Goal: Transaction & Acquisition: Purchase product/service

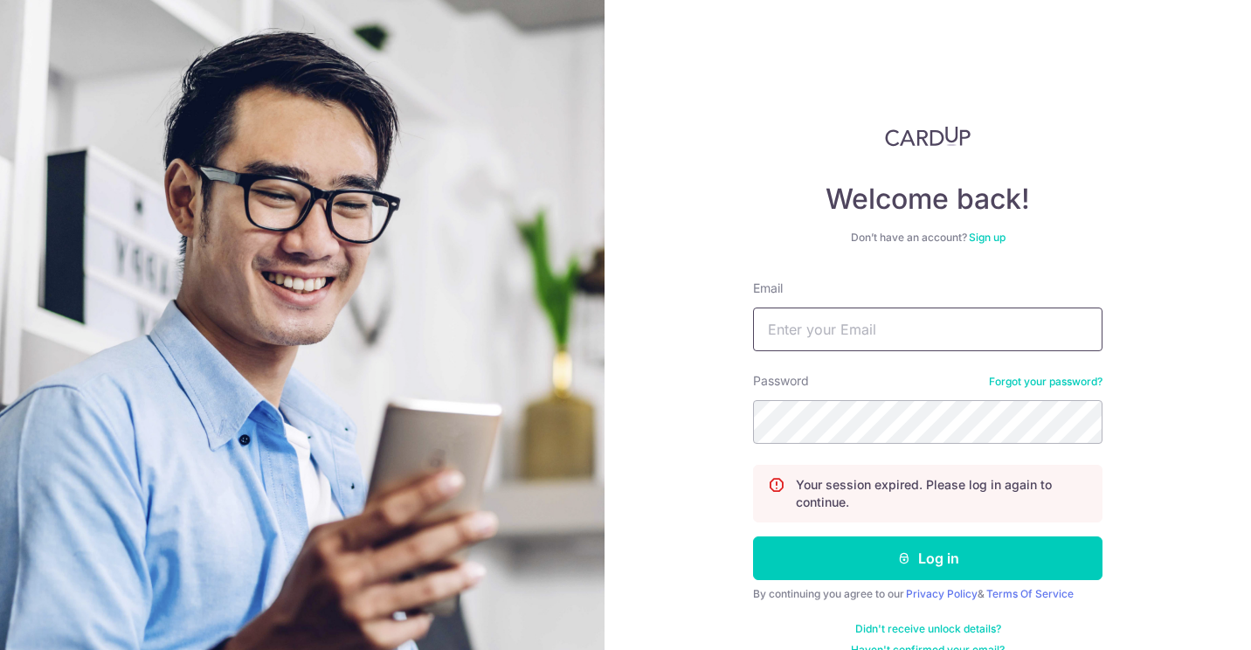
click at [891, 329] on input "Email" at bounding box center [928, 330] width 350 height 44
type input "[EMAIL_ADDRESS][DOMAIN_NAME]"
click at [753, 537] on button "Log in" at bounding box center [928, 559] width 350 height 44
click at [894, 345] on input "Email" at bounding box center [928, 330] width 350 height 44
type input "[EMAIL_ADDRESS][DOMAIN_NAME]"
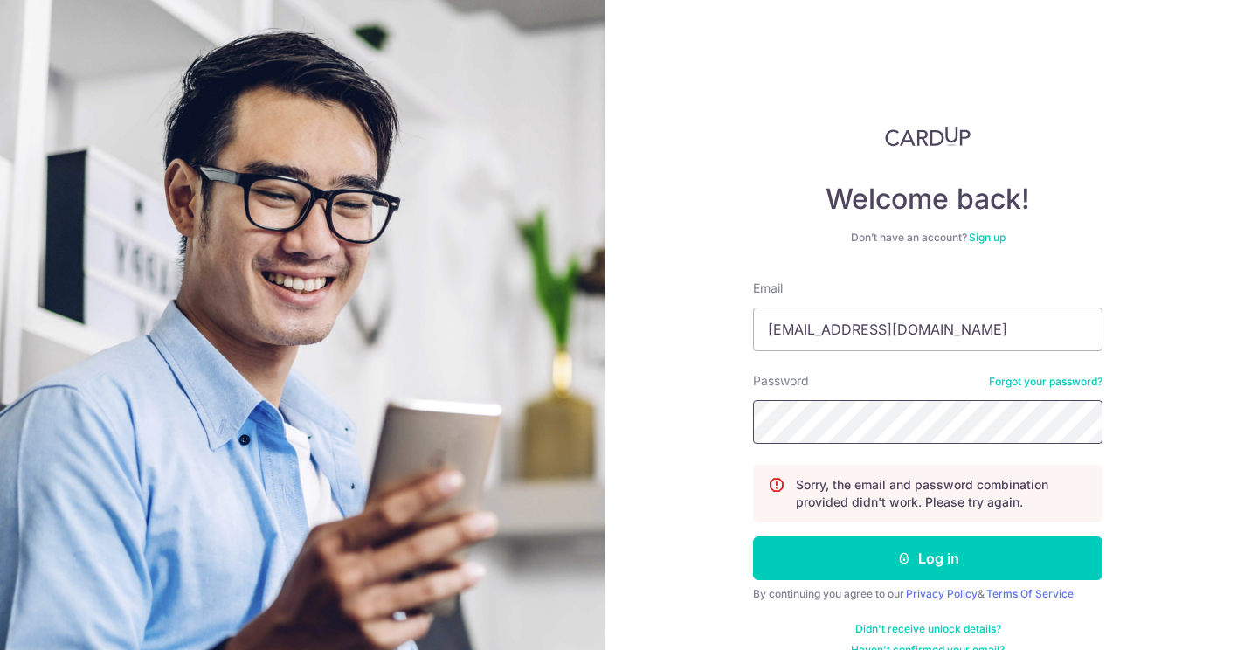
click at [753, 537] on button "Log in" at bounding box center [928, 559] width 350 height 44
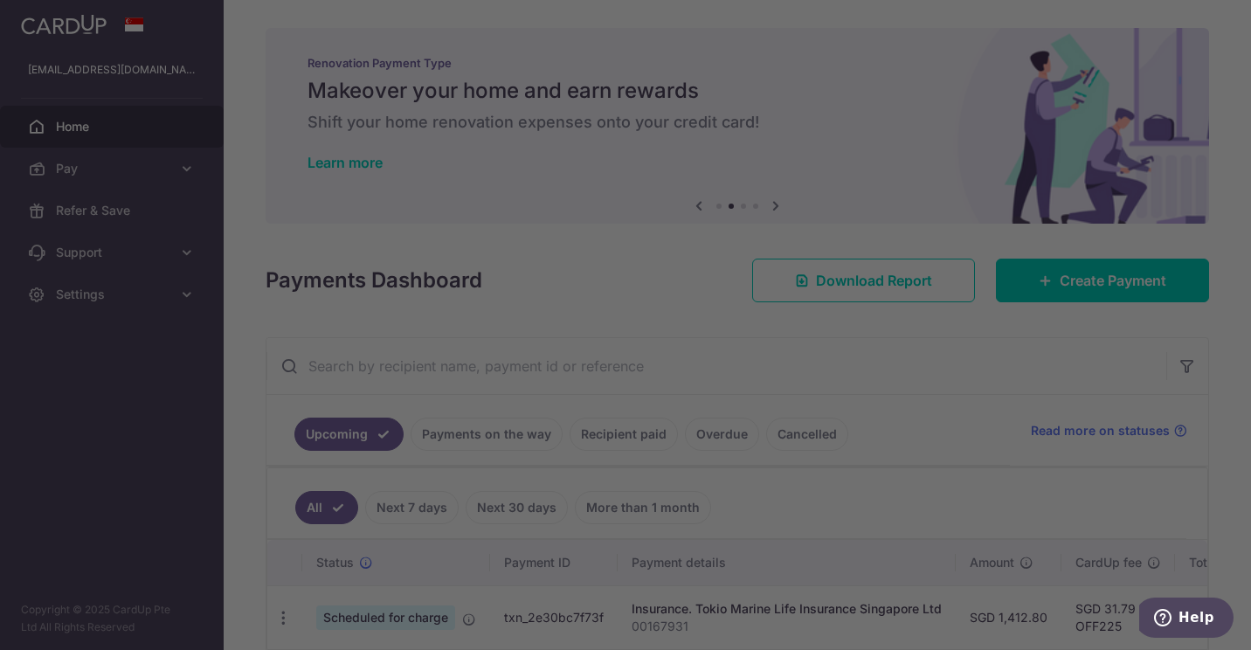
click at [851, 94] on div at bounding box center [632, 328] width 1264 height 656
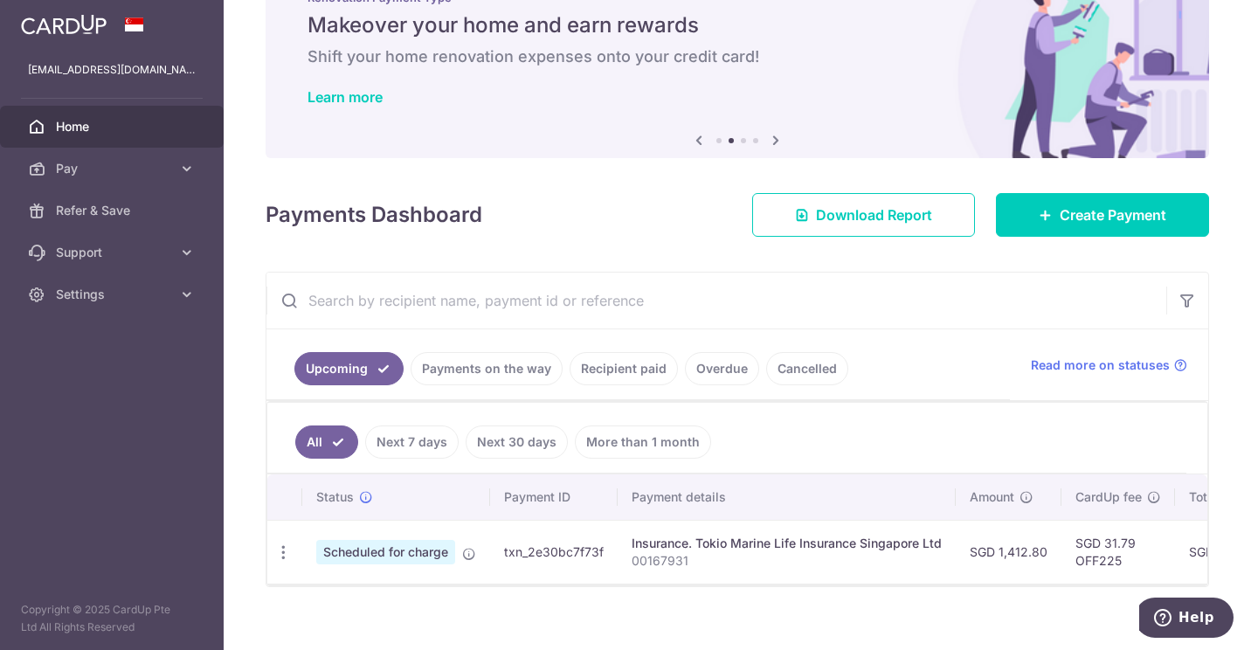
scroll to position [94, 0]
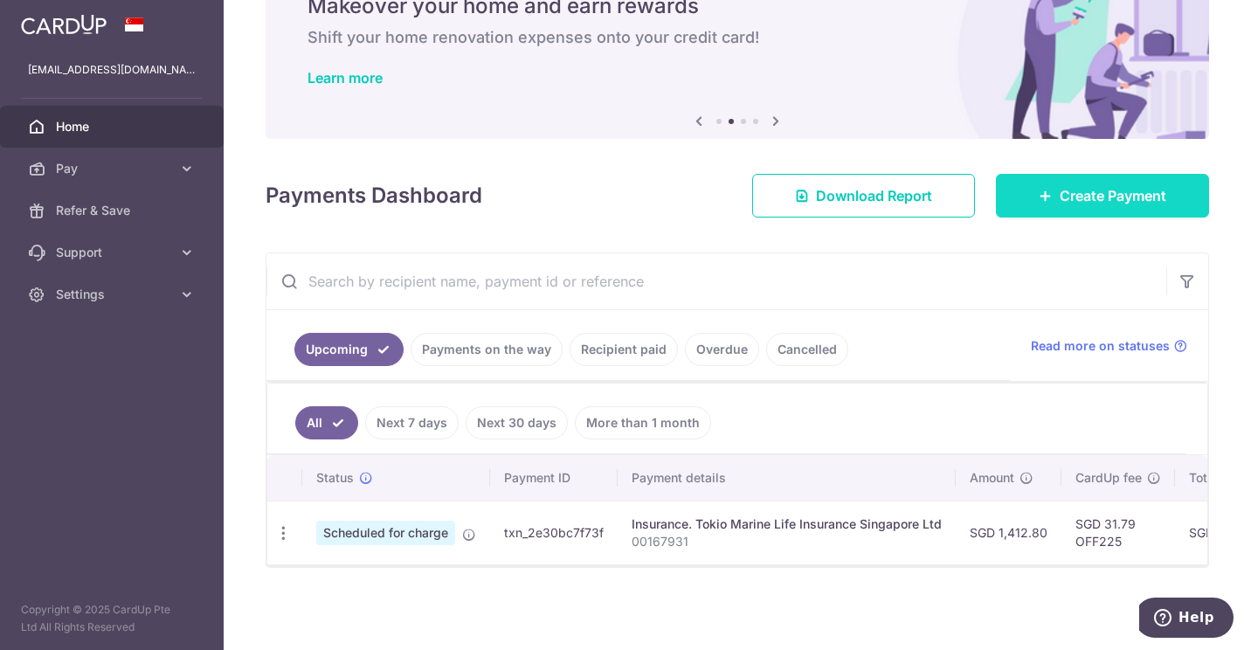
click at [1105, 196] on span "Create Payment" at bounding box center [1113, 195] width 107 height 21
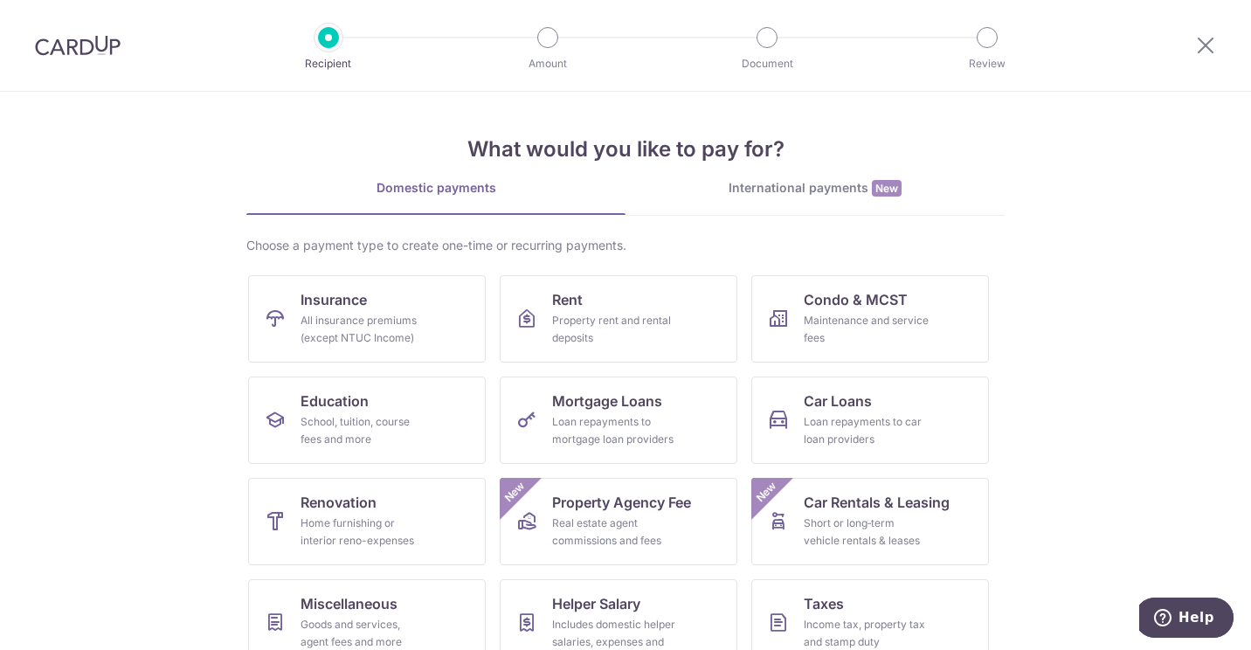
scroll to position [87, 0]
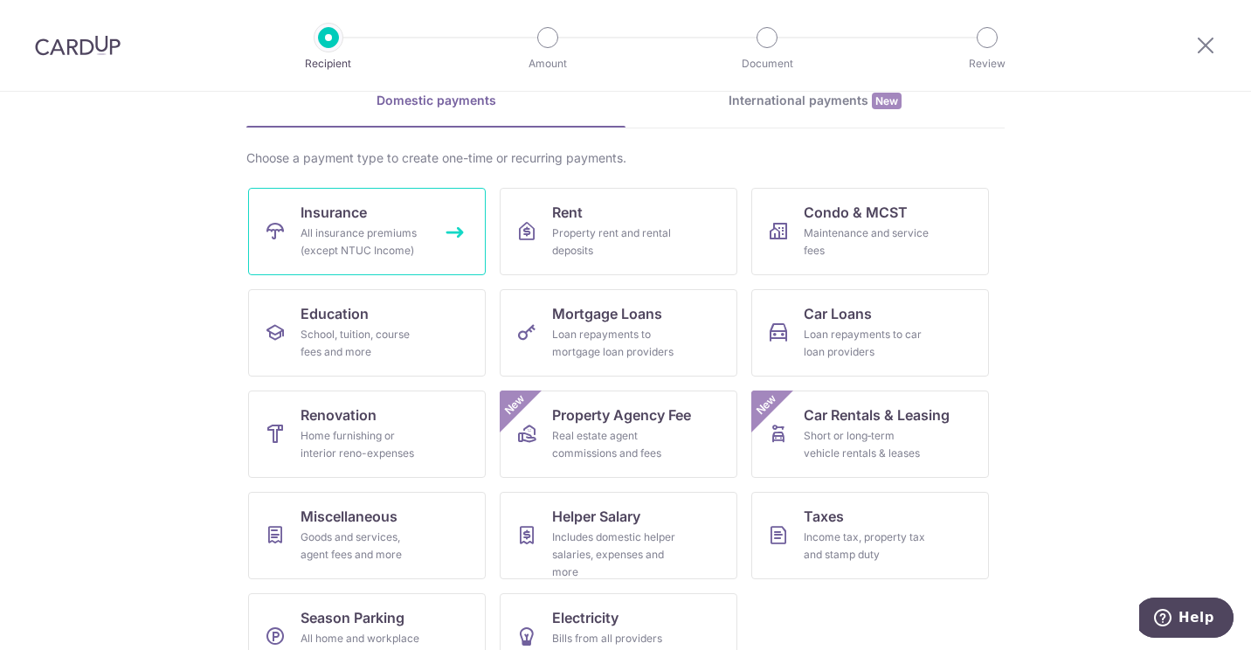
click at [391, 249] on div "All insurance premiums (except NTUC Income)" at bounding box center [364, 242] width 126 height 35
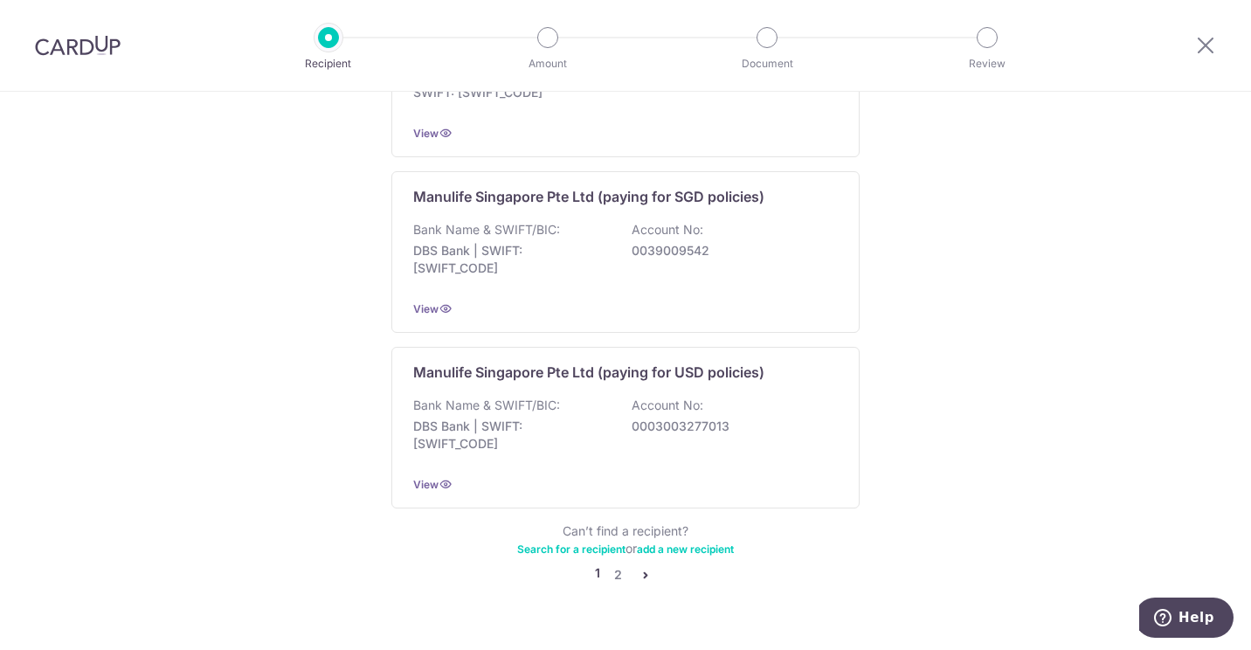
scroll to position [1736, 0]
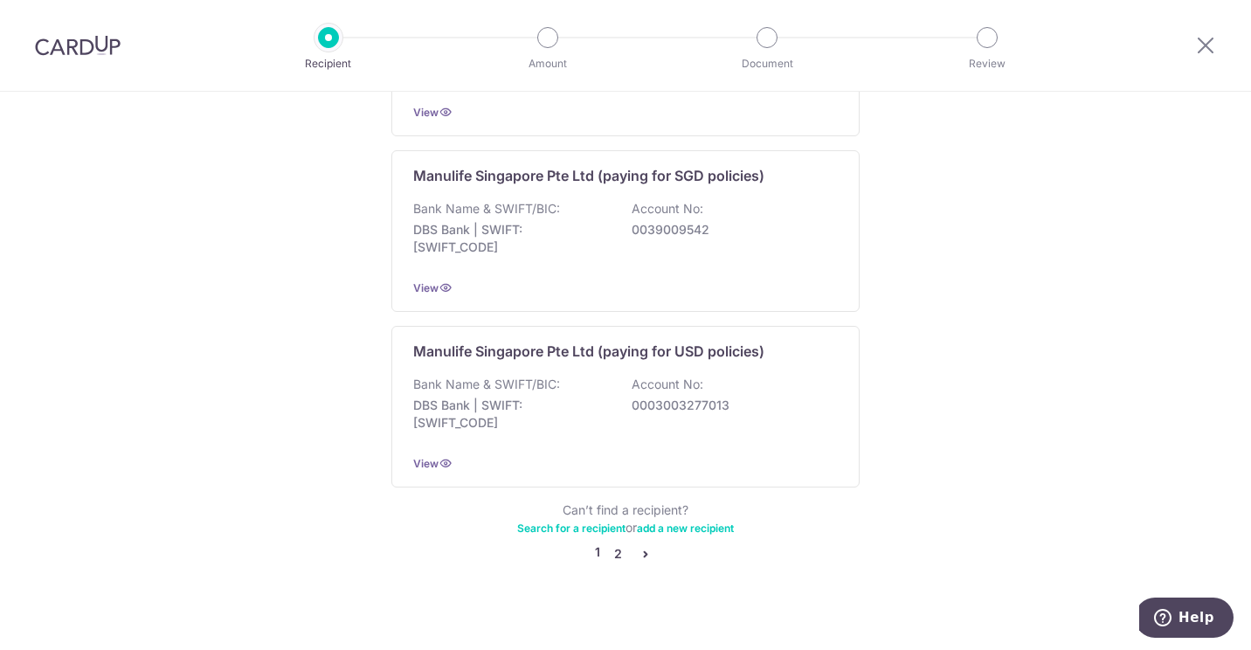
click at [619, 544] on link "2" at bounding box center [617, 554] width 21 height 21
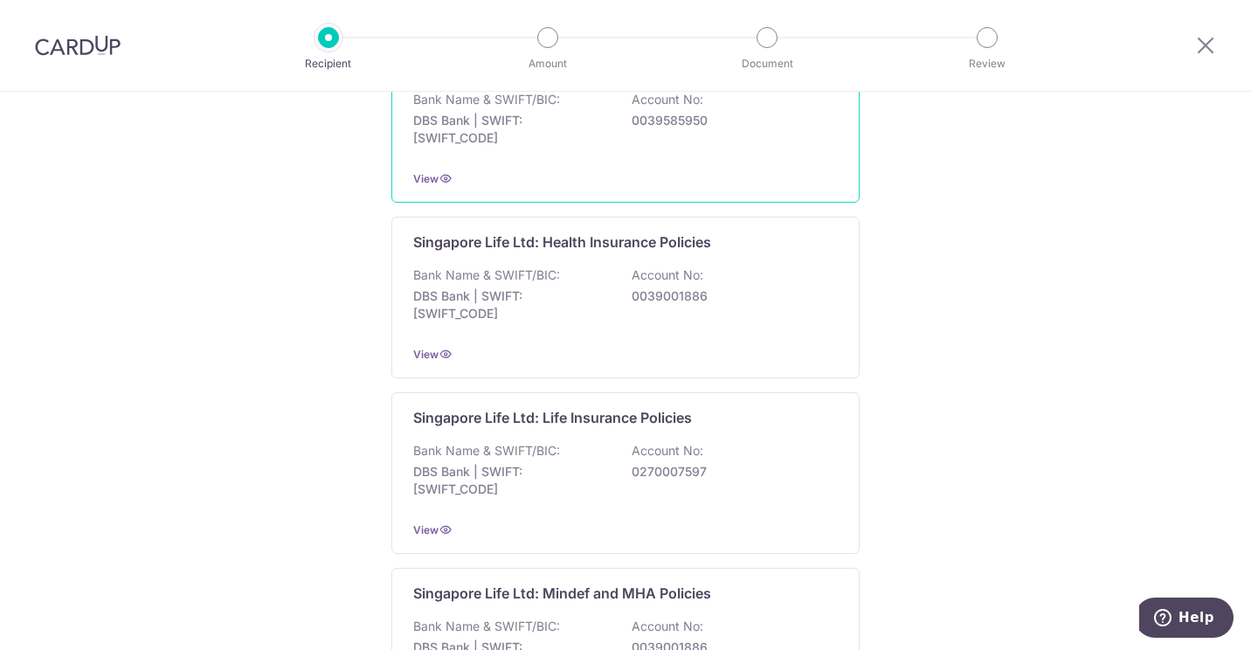
scroll to position [699, 0]
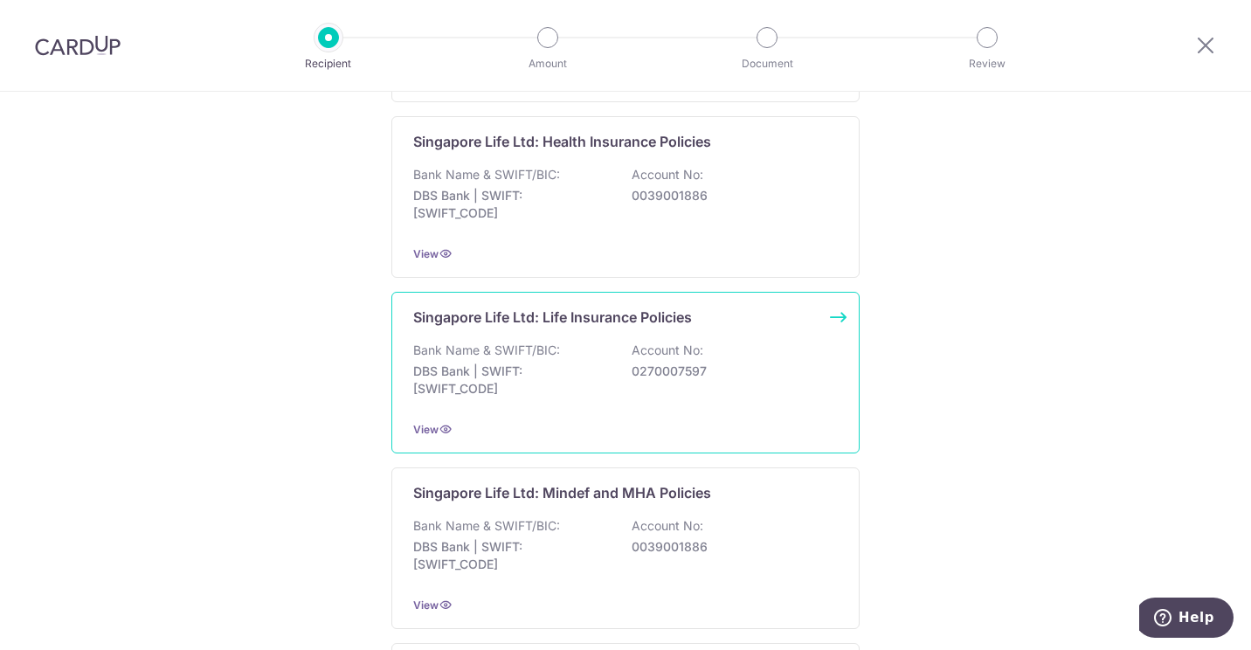
click at [739, 387] on div "Bank Name & SWIFT/BIC: DBS Bank | SWIFT: DBSSSGSGXXX Account No: 0270007597" at bounding box center [625, 374] width 425 height 65
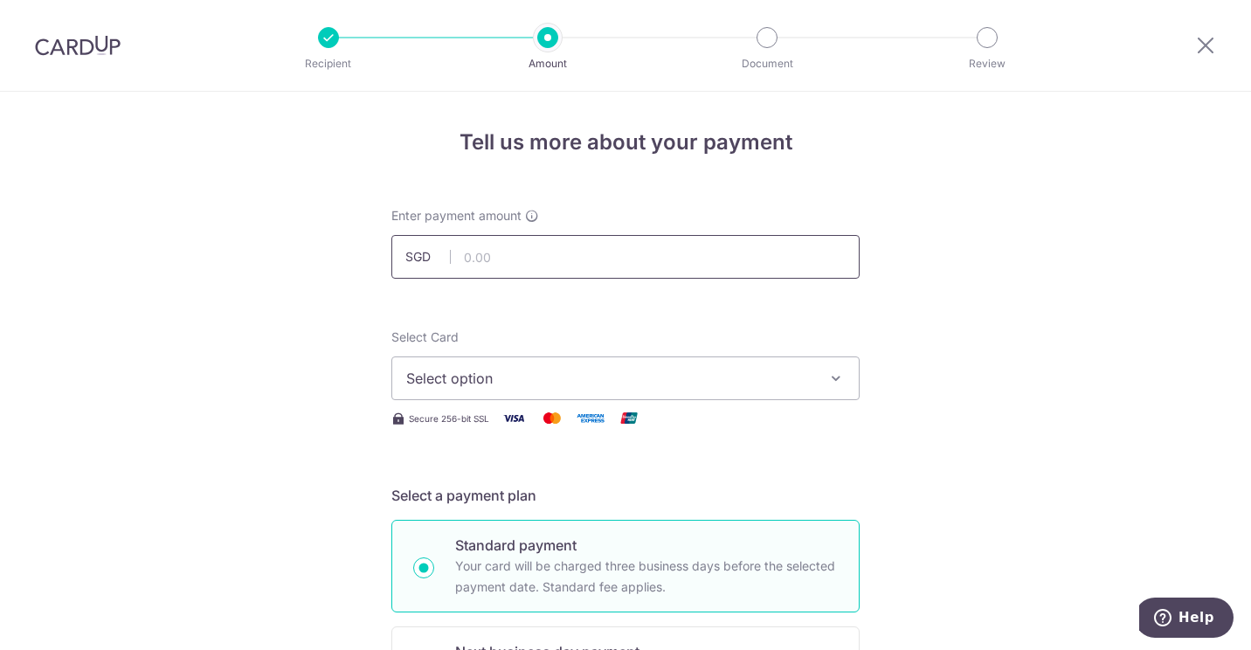
click at [489, 259] on input "text" at bounding box center [626, 257] width 468 height 44
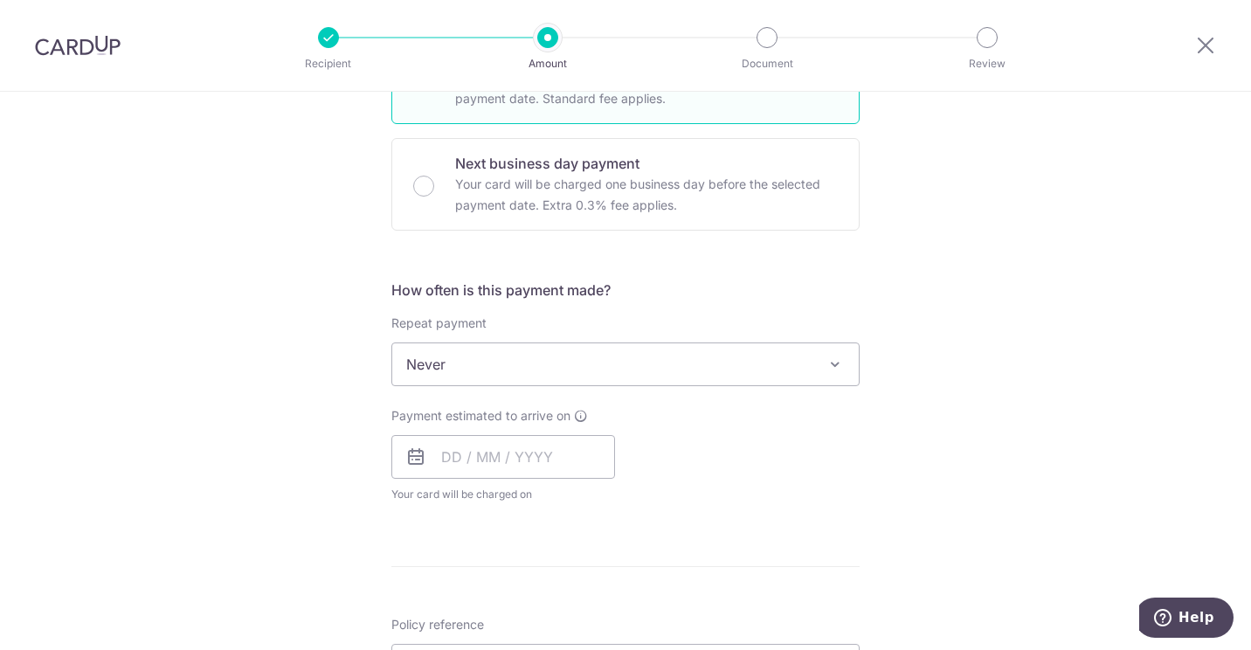
type input "1,538.00"
type input "06731844"
type input "OFF225"
type input "1,538.00"
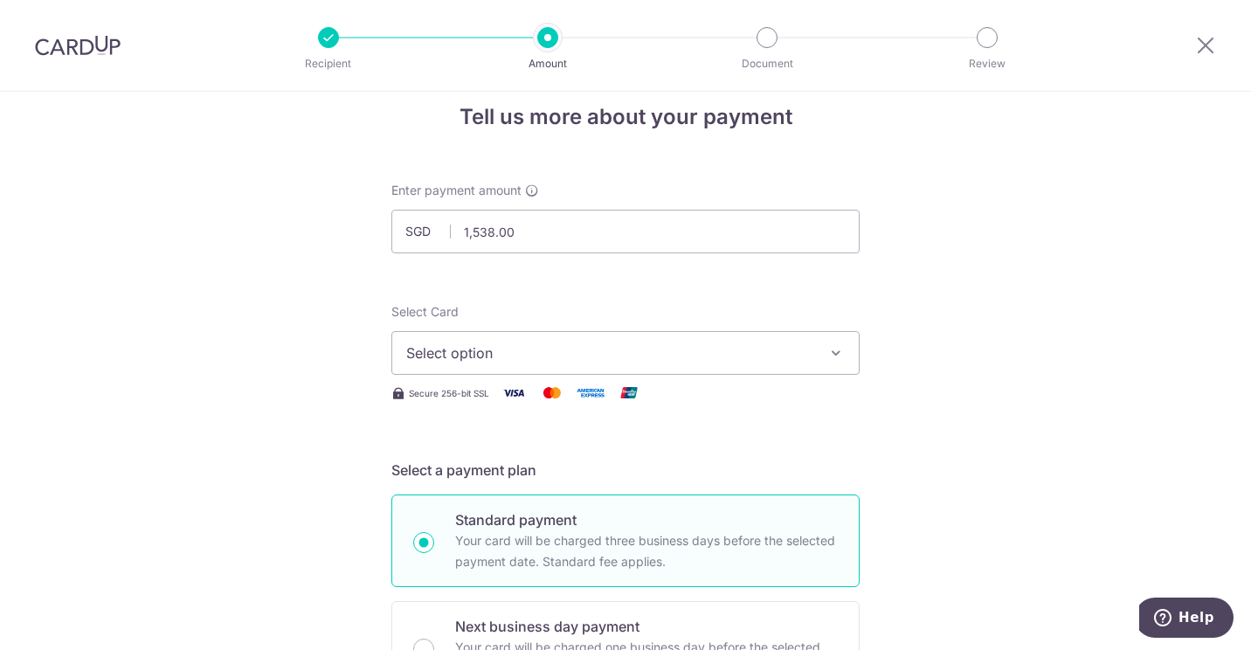
scroll to position [0, 0]
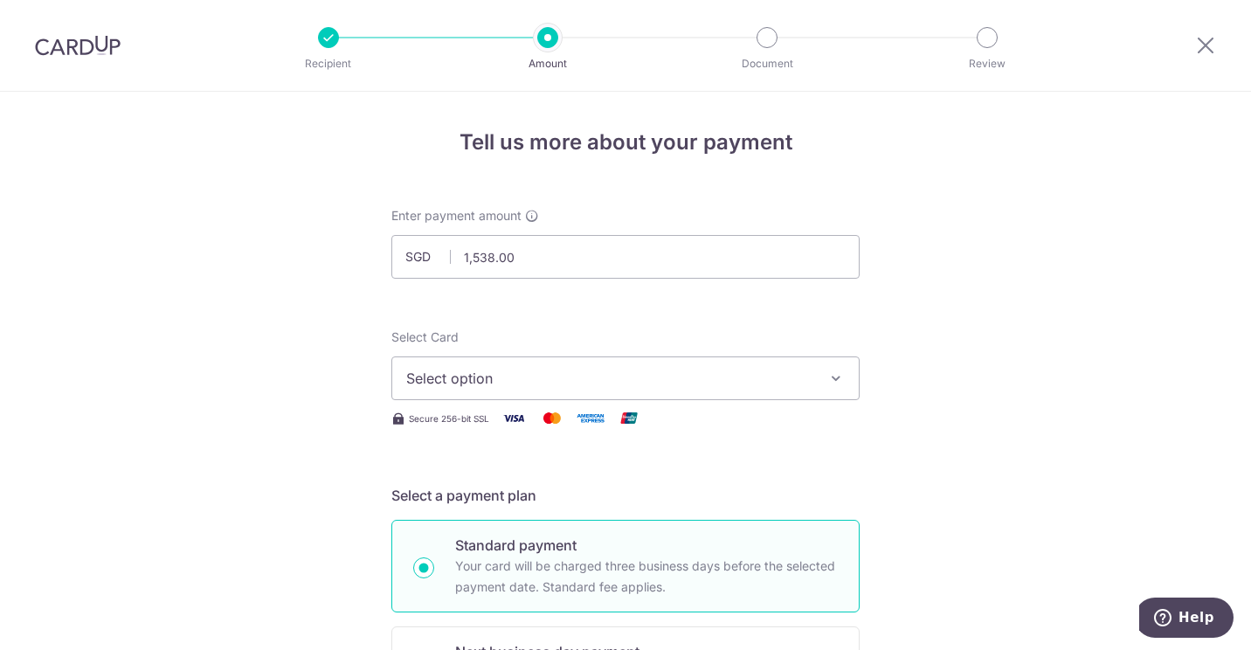
click at [522, 376] on span "Select option" at bounding box center [609, 378] width 407 height 21
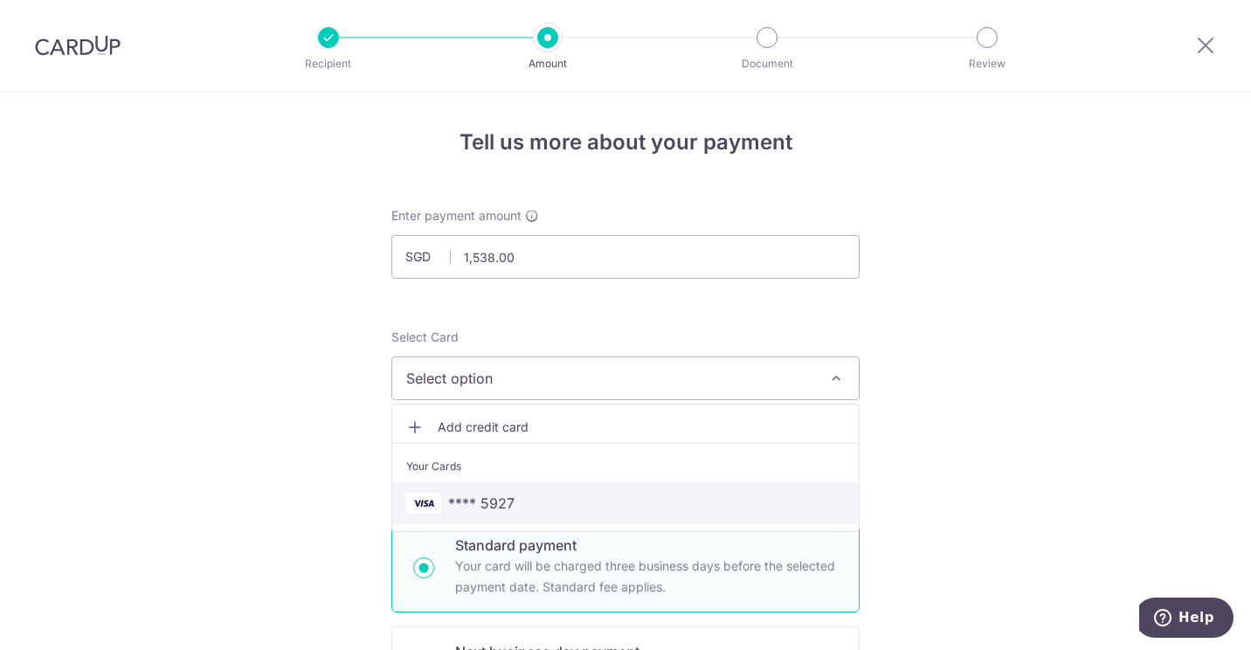
click at [513, 503] on span "**** 5927" at bounding box center [625, 503] width 439 height 21
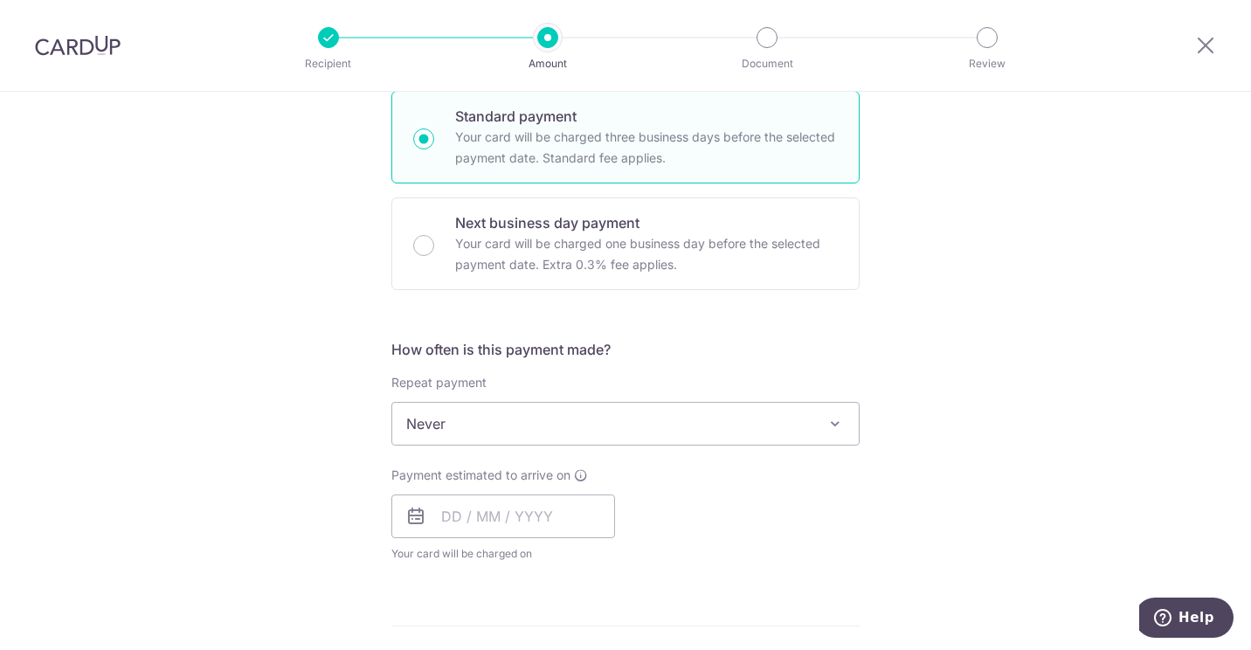
scroll to position [437, 0]
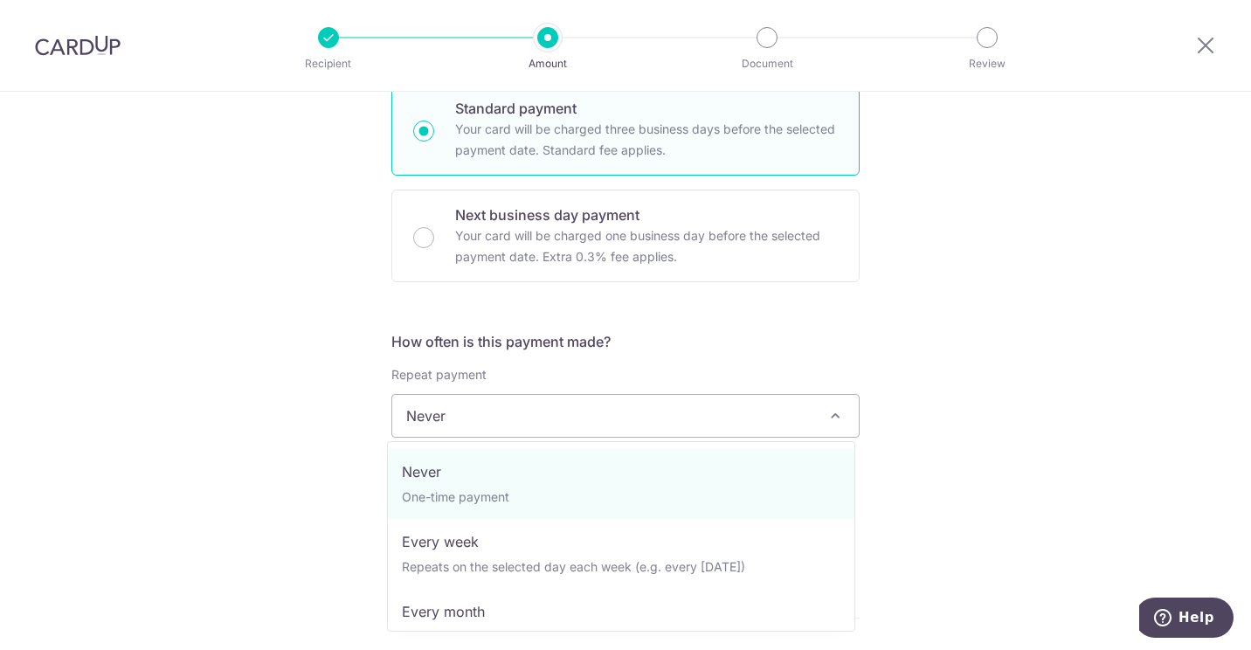
click at [667, 408] on span "Never" at bounding box center [625, 416] width 467 height 42
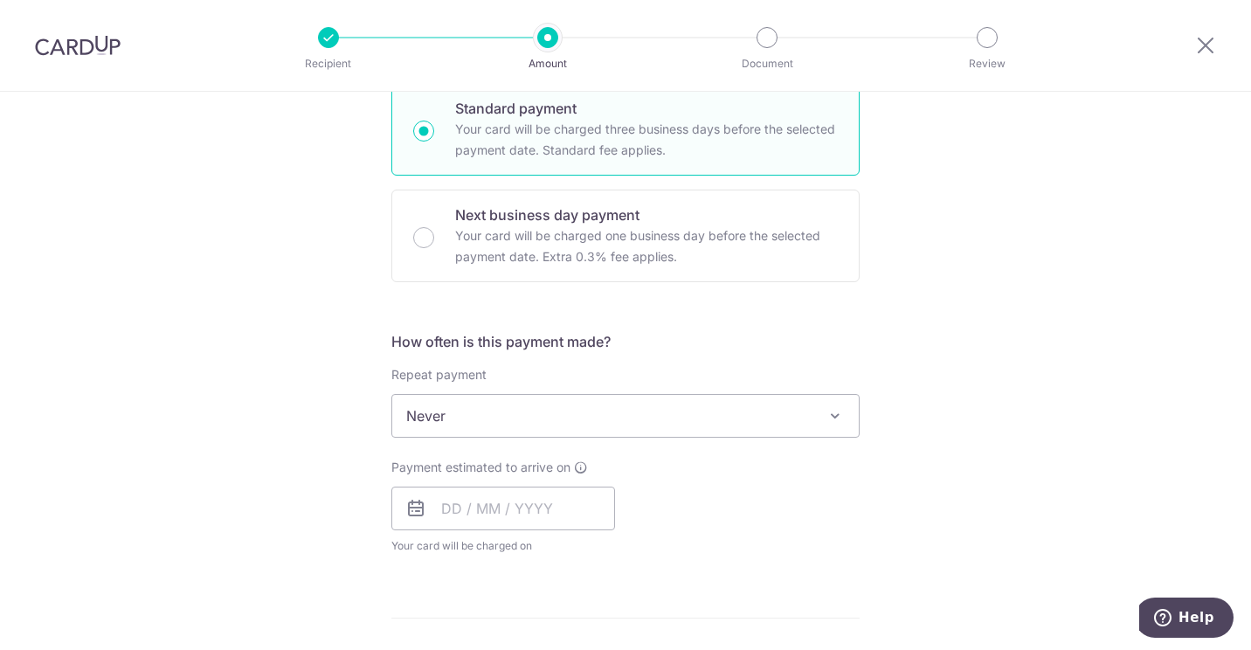
click at [912, 321] on div "Tell us more about your payment Enter payment amount SGD 1,538.00 1538.00 Selec…" at bounding box center [625, 485] width 1251 height 1660
click at [454, 509] on input "text" at bounding box center [504, 509] width 224 height 44
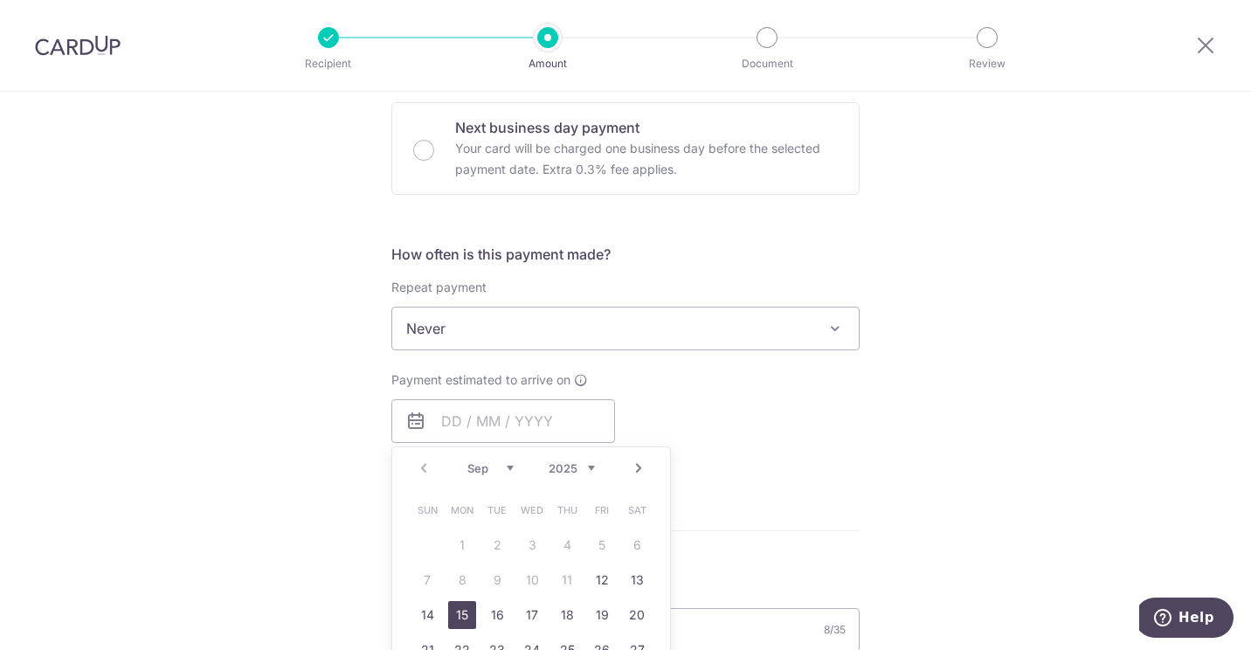
click at [464, 619] on link "15" at bounding box center [462, 615] width 28 height 28
type input "[DATE]"
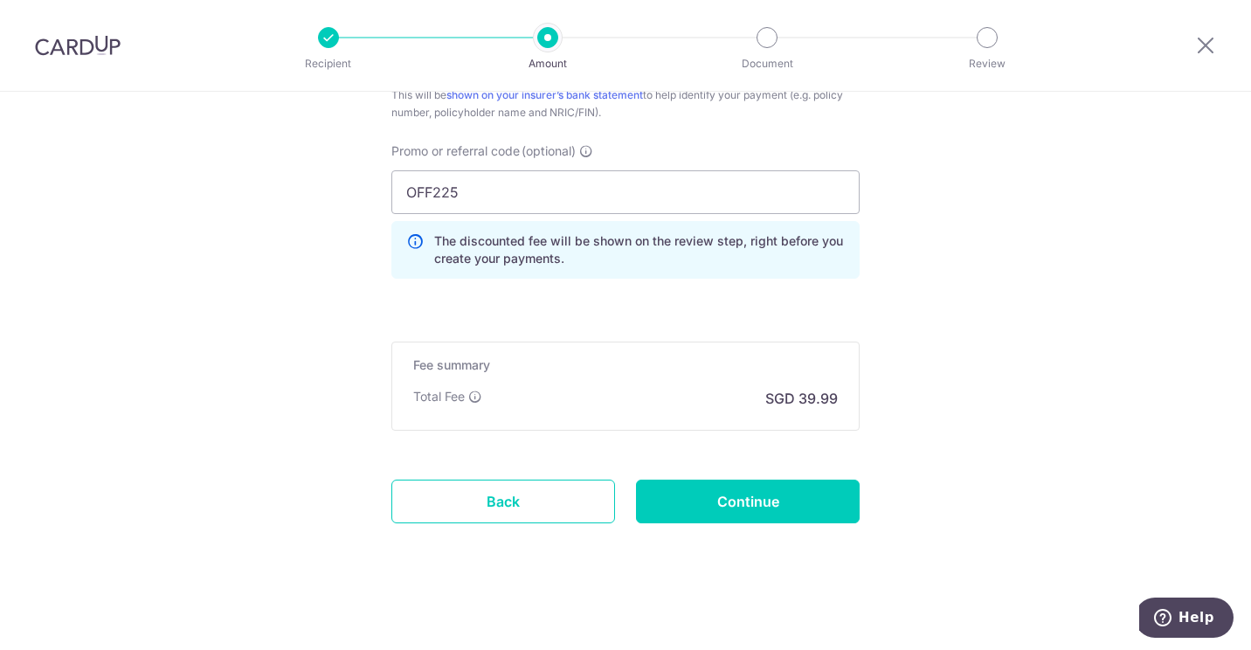
scroll to position [1173, 0]
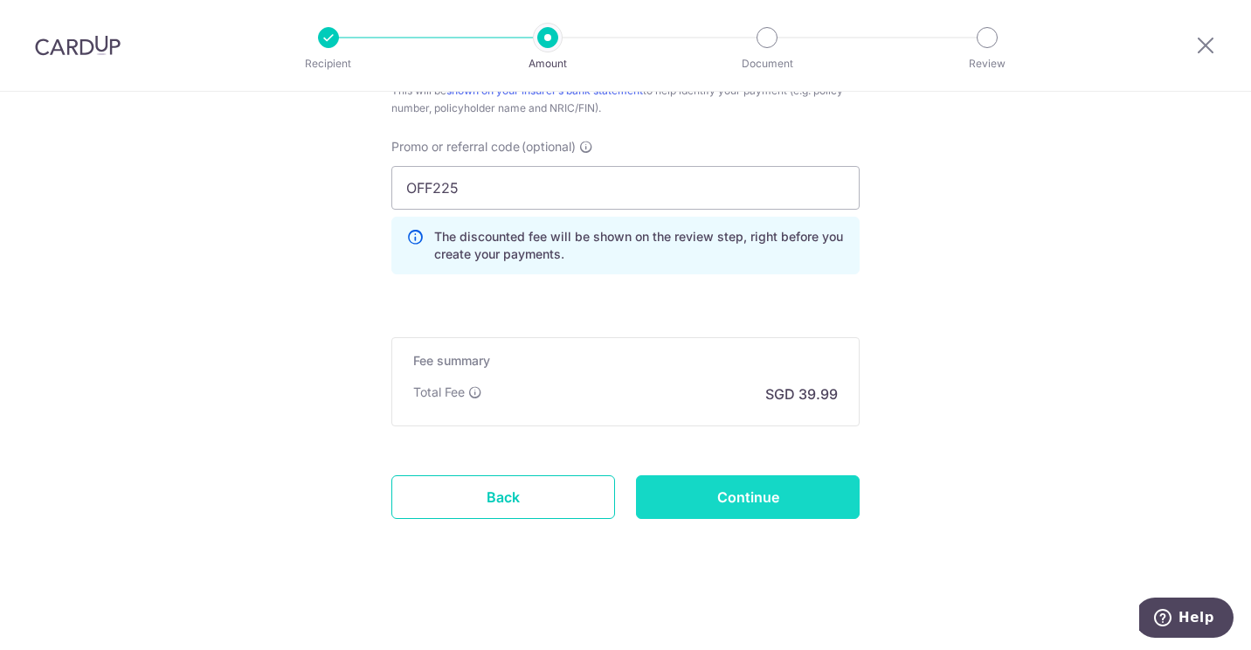
click at [715, 505] on input "Continue" at bounding box center [748, 497] width 224 height 44
type input "Create Schedule"
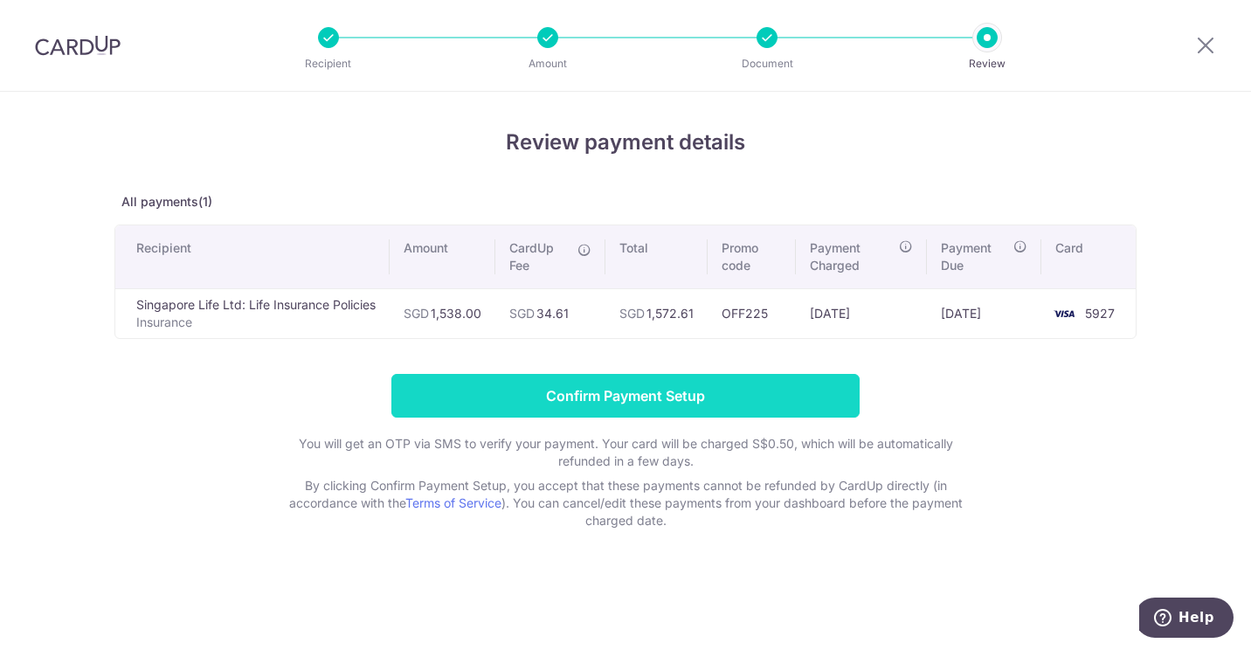
click at [677, 412] on input "Confirm Payment Setup" at bounding box center [626, 396] width 468 height 44
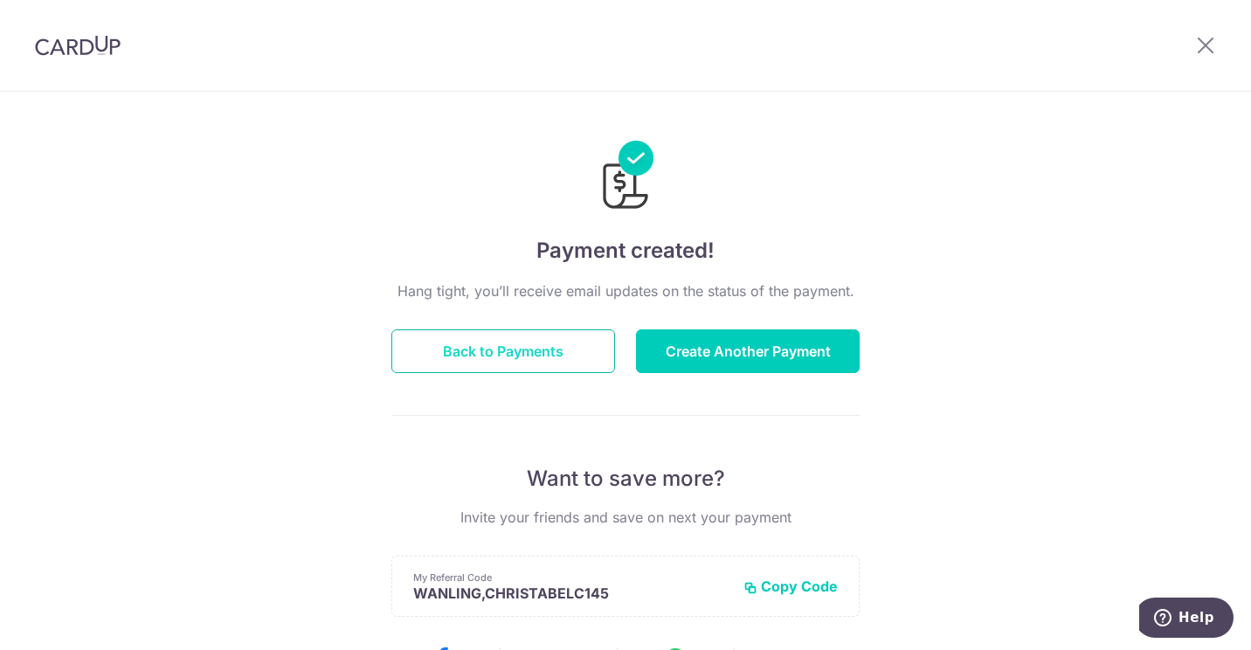
click at [508, 350] on button "Back to Payments" at bounding box center [504, 351] width 224 height 44
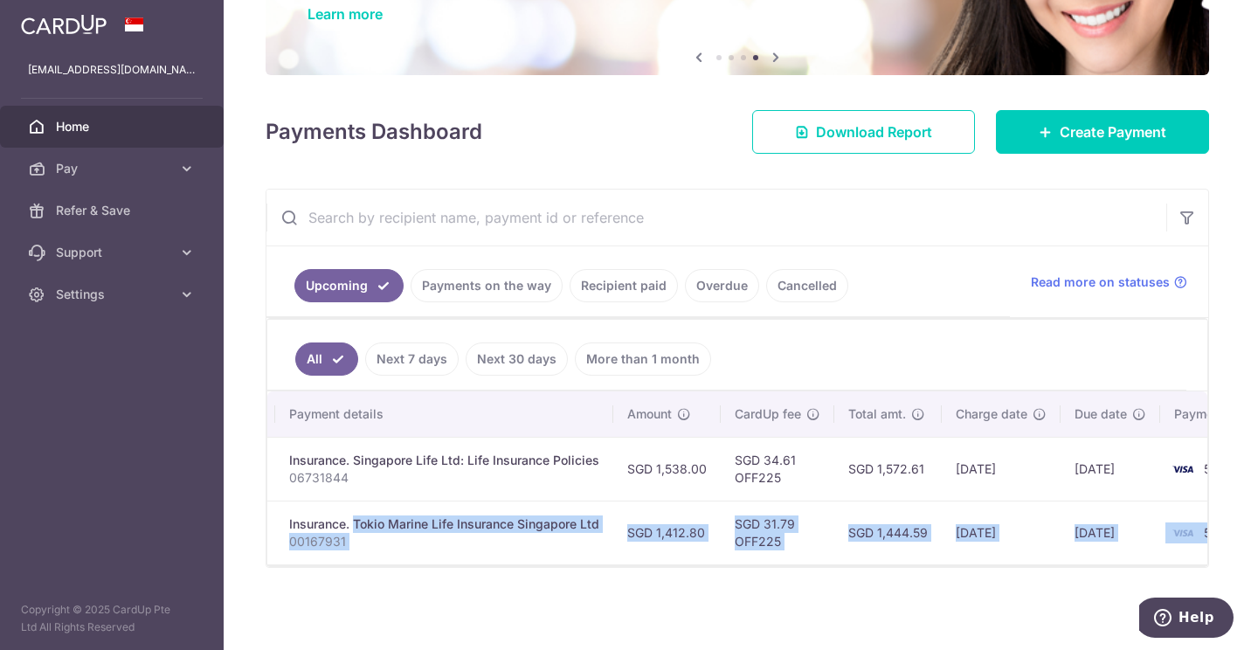
scroll to position [0, 433]
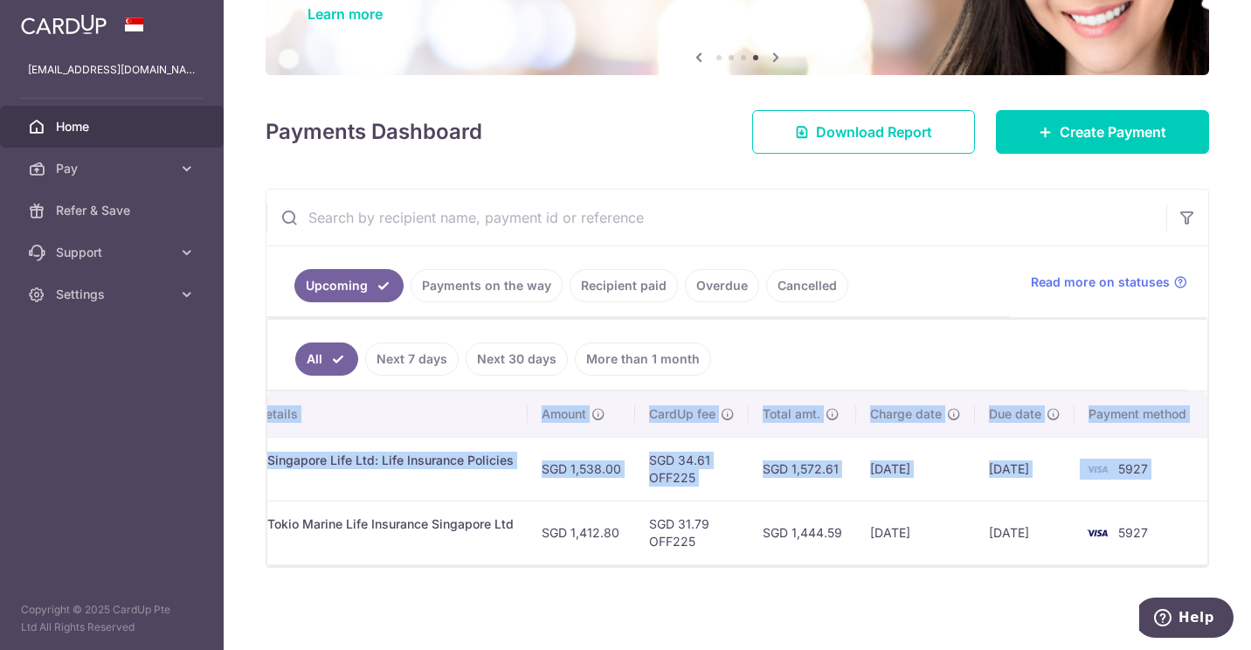
drag, startPoint x: 302, startPoint y: 518, endPoint x: 1249, endPoint y: 527, distance: 946.5
click at [1251, 528] on div "× Pause Schedule Pause all future payments in this series Pause just this one p…" at bounding box center [738, 325] width 1028 height 650
click at [945, 523] on td "[DATE]" at bounding box center [915, 533] width 119 height 64
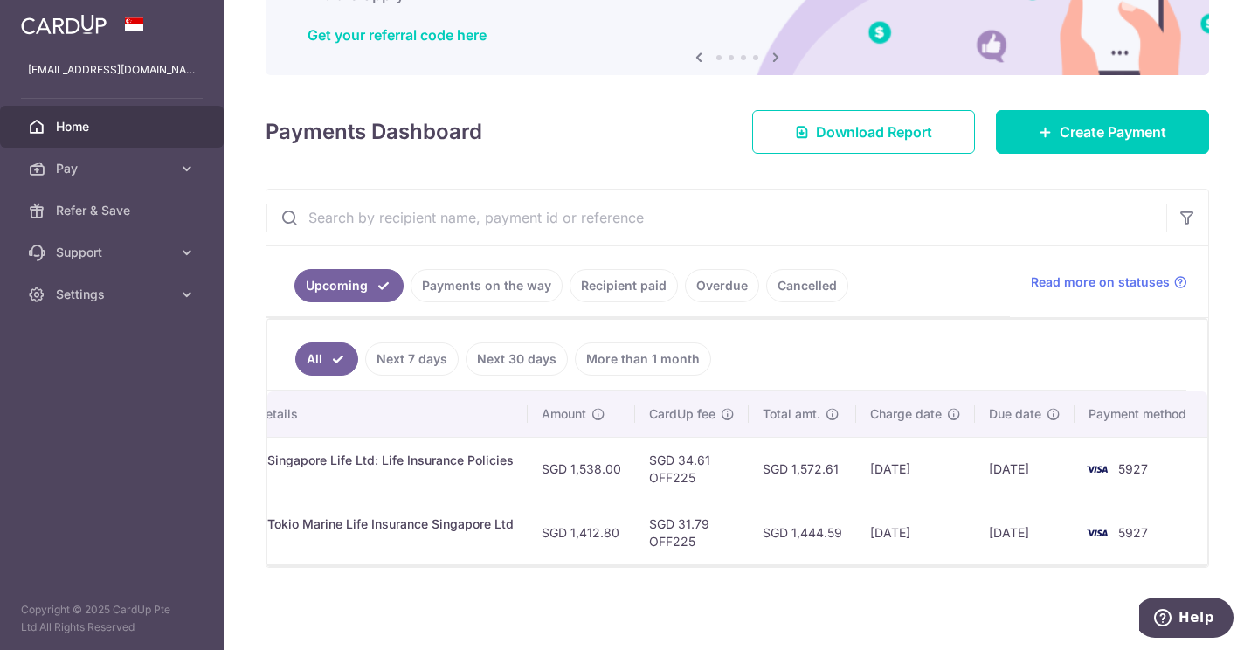
click at [267, 454] on div "Insurance. Singapore Life Ltd: Life Insurance Policies" at bounding box center [359, 460] width 310 height 17
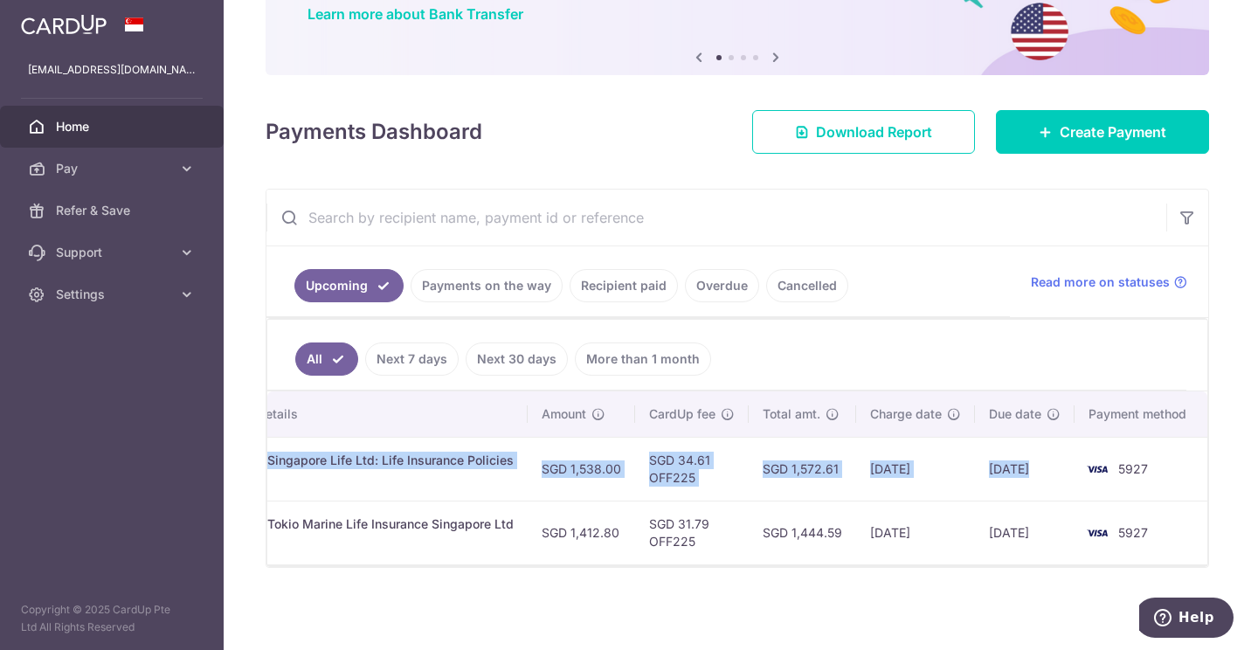
drag, startPoint x: 378, startPoint y: 449, endPoint x: 1092, endPoint y: 469, distance: 713.4
click at [1092, 469] on tr "Update payment Cancel payment Scheduled for charge txn_55a2a695e7c Insurance. S…" at bounding box center [522, 469] width 1370 height 64
copy tr "Insurance. Singapore Life Ltd: Life Insurance Policies 06731844 SGD 1,538.00 SG…"
